Goal: Task Accomplishment & Management: Complete application form

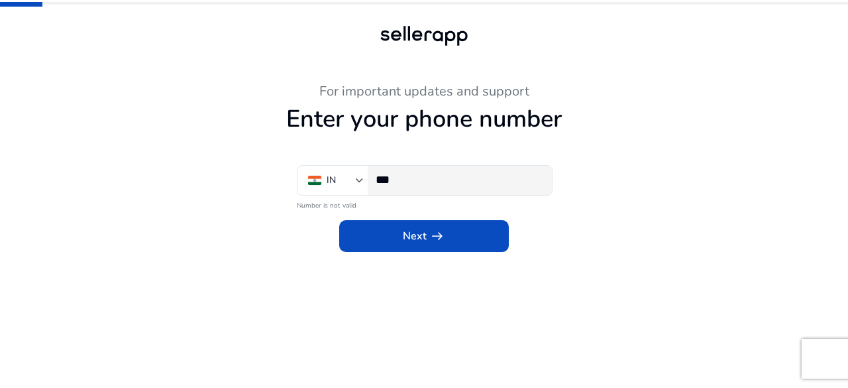
click at [400, 178] on input "***" at bounding box center [459, 179] width 166 height 15
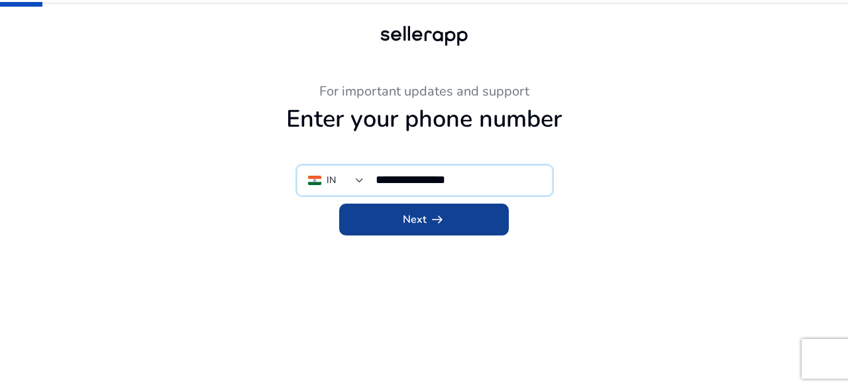
type input "**********"
click at [410, 230] on span at bounding box center [424, 219] width 170 height 32
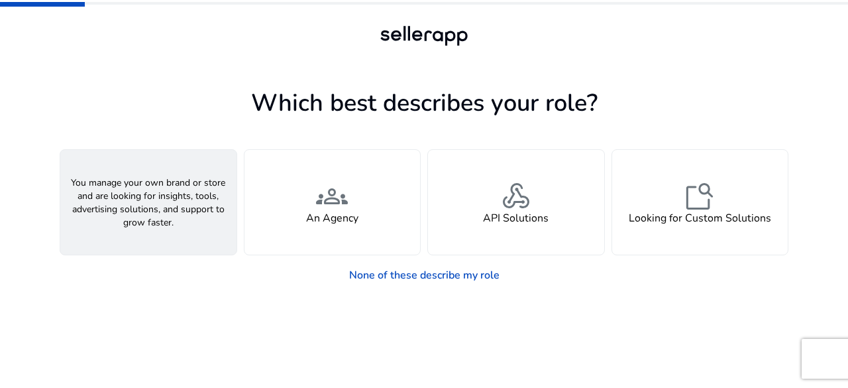
click at [140, 188] on span "person" at bounding box center [149, 196] width 32 height 32
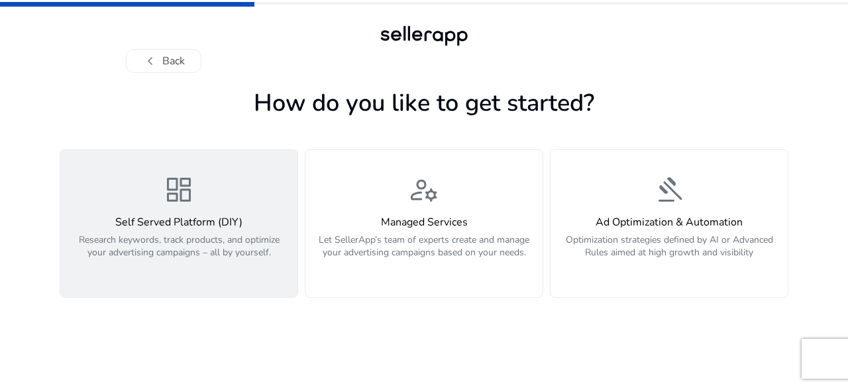
click at [198, 238] on p "Research keywords, track products, and optimize your advertising campaigns – al…" at bounding box center [178, 253] width 221 height 40
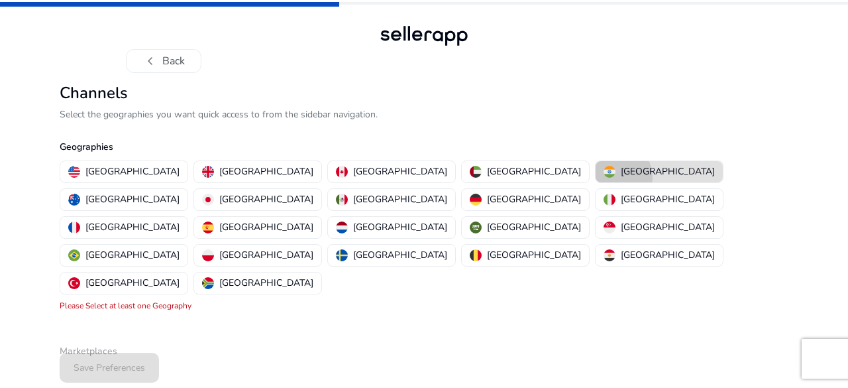
click at [604, 176] on div "[GEOGRAPHIC_DATA]" at bounding box center [659, 171] width 111 height 14
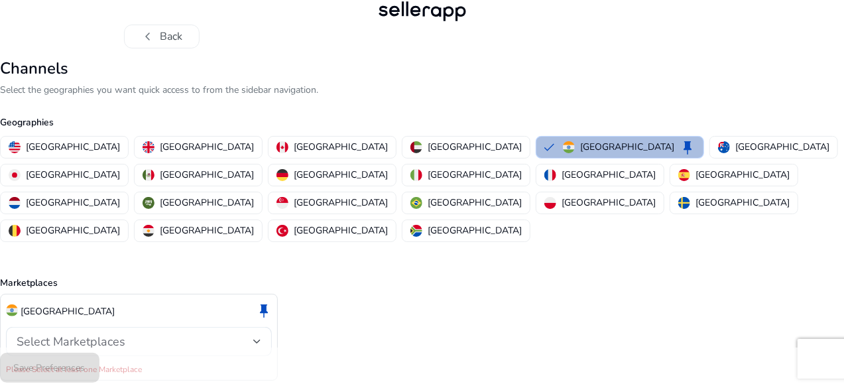
scroll to position [38, 0]
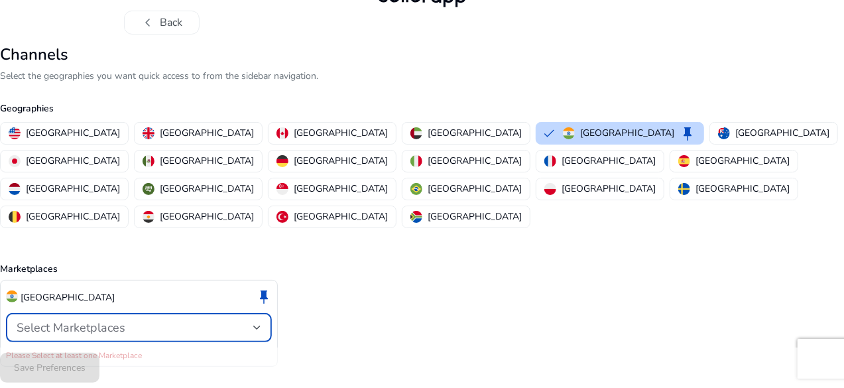
click at [125, 319] on span "Select Marketplaces" at bounding box center [71, 327] width 109 height 16
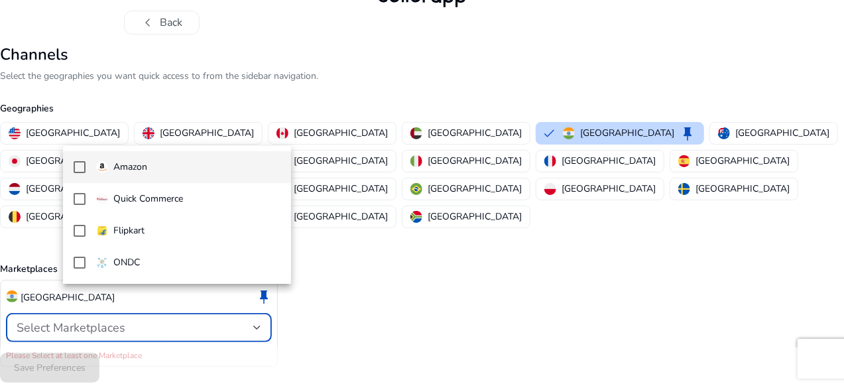
click at [162, 174] on span "Amazon" at bounding box center [188, 167] width 184 height 15
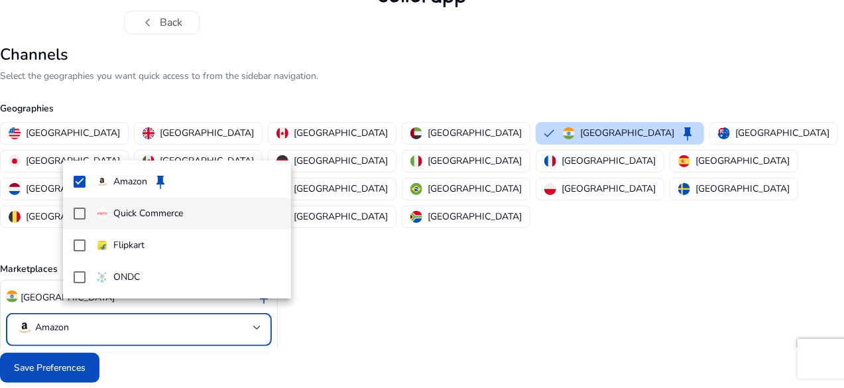
scroll to position [24, 0]
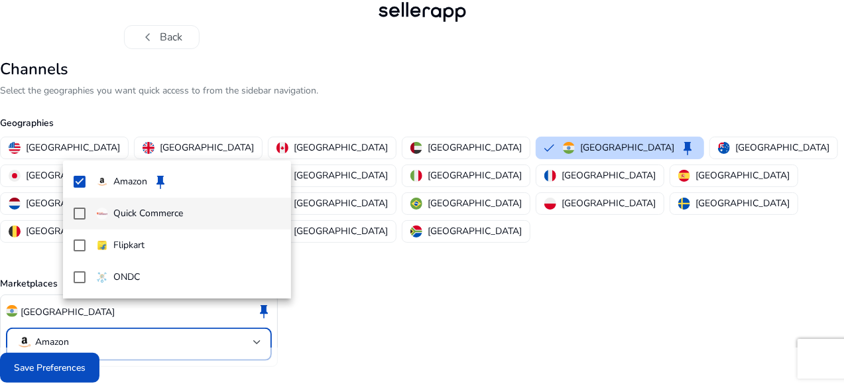
click at [150, 225] on mat-option "Quick Commerce" at bounding box center [177, 214] width 228 height 32
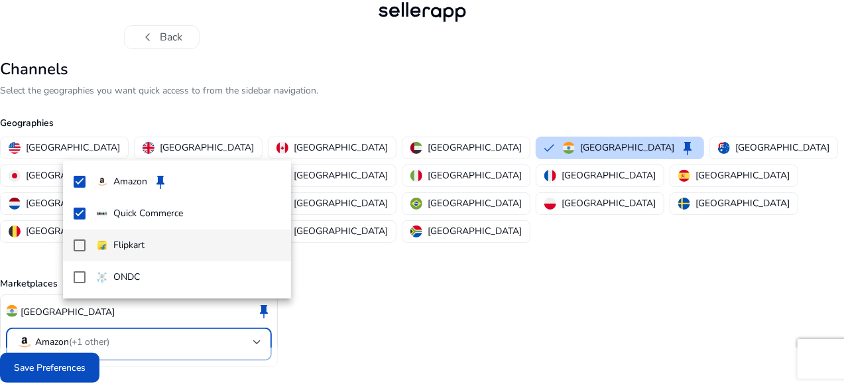
click at [141, 243] on p "Flipkart" at bounding box center [128, 245] width 31 height 15
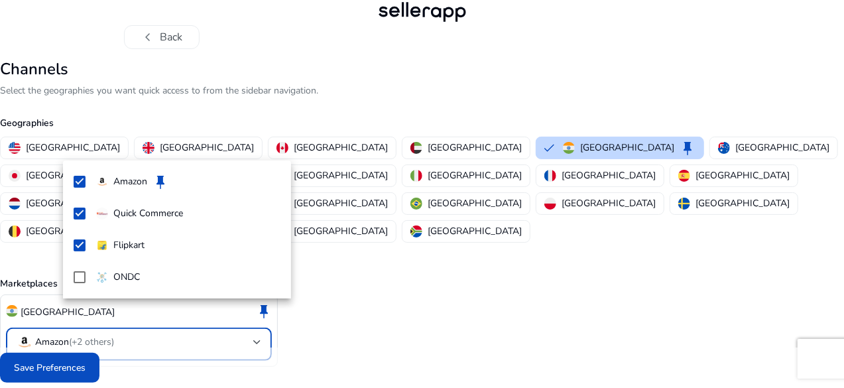
click at [119, 359] on div at bounding box center [422, 194] width 844 height 388
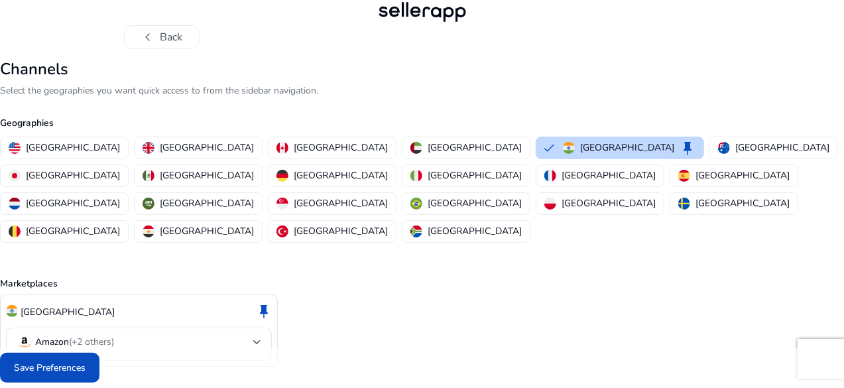
click at [86, 365] on span "Save Preferences" at bounding box center [50, 368] width 72 height 14
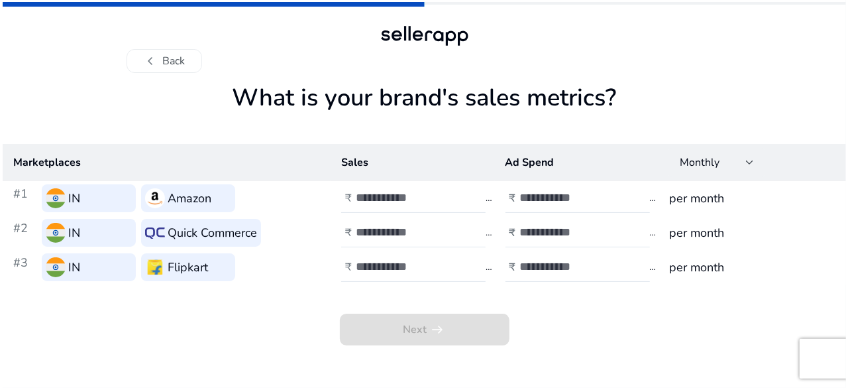
scroll to position [0, 0]
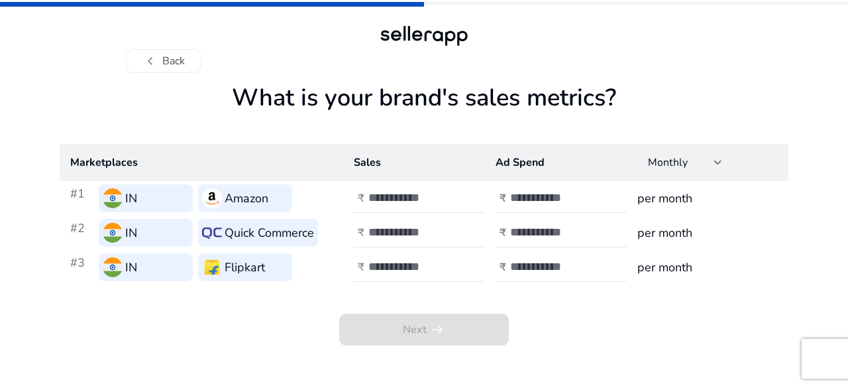
click at [236, 202] on h3 "Amazon" at bounding box center [247, 198] width 44 height 19
click at [373, 201] on input "number" at bounding box center [413, 197] width 89 height 15
